Goal: Transaction & Acquisition: Purchase product/service

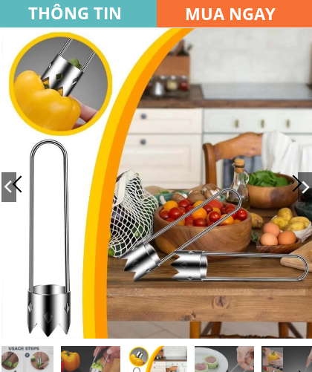
click at [234, 17] on h3 "MUA NGAY" at bounding box center [240, 14] width 111 height 26
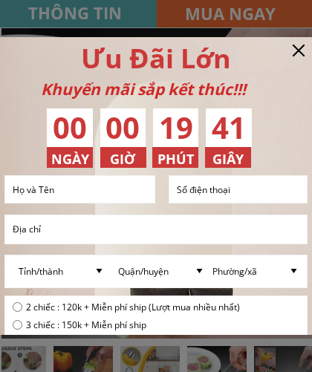
click at [115, 194] on input "text" at bounding box center [80, 189] width 142 height 27
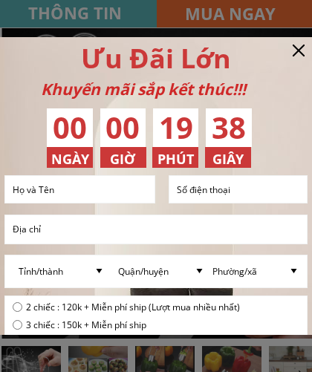
type input "0903600098"
type input "[PERSON_NAME]"
select select
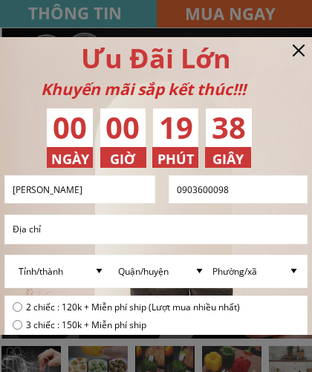
select select
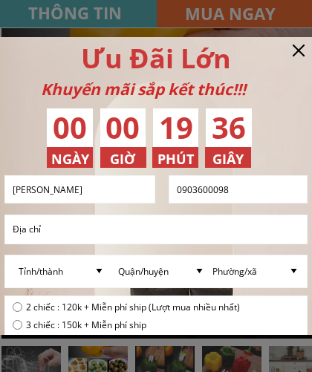
click at [110, 192] on input "[PERSON_NAME]" at bounding box center [80, 189] width 142 height 27
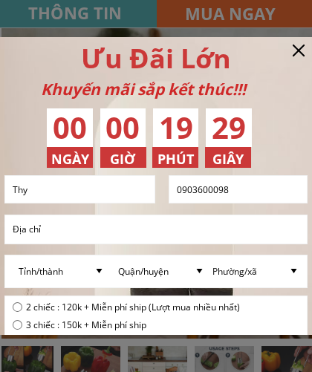
type input "Thy"
click at [110, 235] on input "text" at bounding box center [156, 230] width 294 height 28
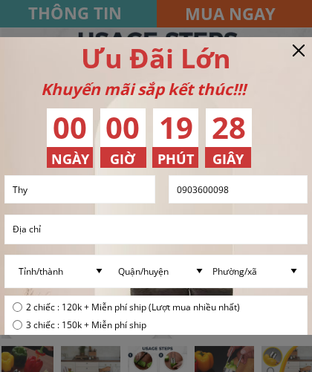
click at [72, 242] on input "text" at bounding box center [156, 230] width 294 height 28
click at [64, 236] on input "text" at bounding box center [156, 230] width 294 height 28
click at [68, 233] on input "text" at bounding box center [156, 230] width 294 height 28
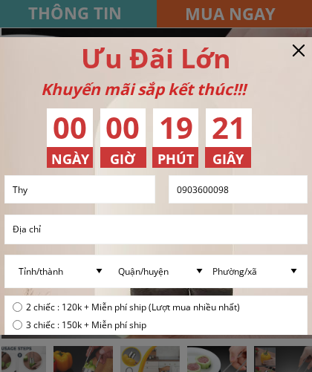
click at [51, 233] on input "text" at bounding box center [156, 230] width 294 height 28
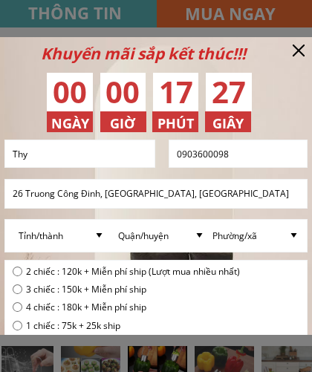
scroll to position [45, 0]
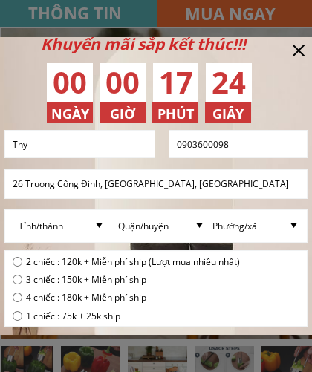
type input "26 Truong Công Đinh, [GEOGRAPHIC_DATA], [GEOGRAPHIC_DATA]"
click at [311, 221] on div "Ưu Đãi Lớn Khuyến mãi sắp kết thúc!!! 00 00 17 24 NGÀY GIÂY PHÚT GIỜ ĐẶT MUA NG…" at bounding box center [156, 255] width 312 height 526
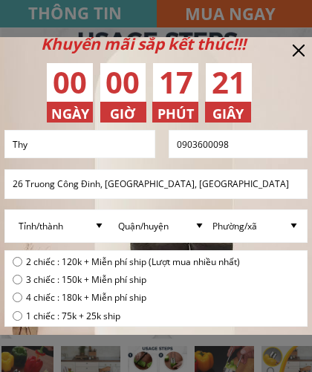
click at [292, 228] on select "Phường/xã" at bounding box center [256, 226] width 94 height 32
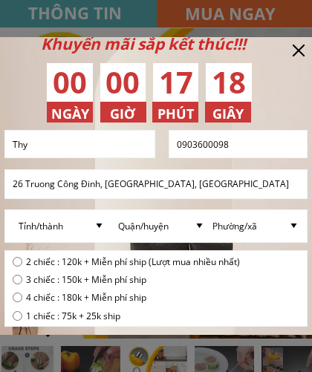
click at [291, 228] on select "Phường/xã" at bounding box center [256, 226] width 94 height 32
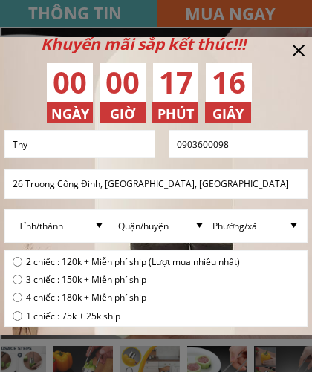
click at [200, 230] on select "Quận/huyện" at bounding box center [161, 226] width 94 height 32
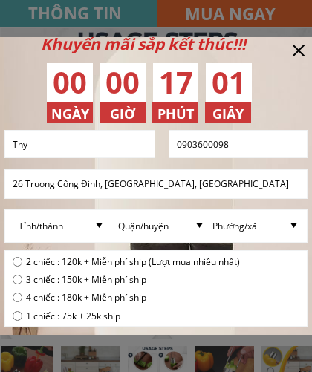
click at [15, 262] on input "radio" at bounding box center [18, 262] width 10 height 10
radio input "true"
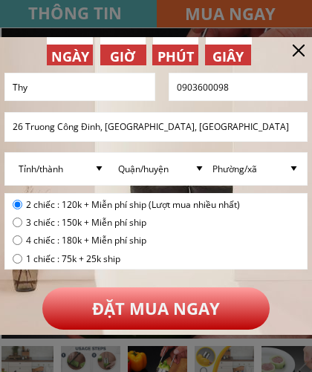
scroll to position [103, 0]
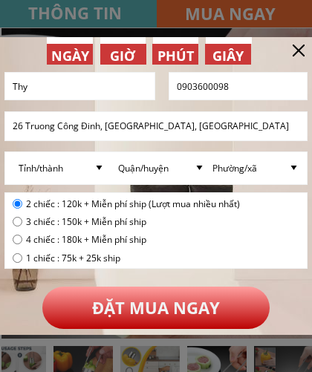
click at [161, 309] on p "ĐẶT MUA NGAY" at bounding box center [156, 308] width 228 height 42
